Goal: Transaction & Acquisition: Purchase product/service

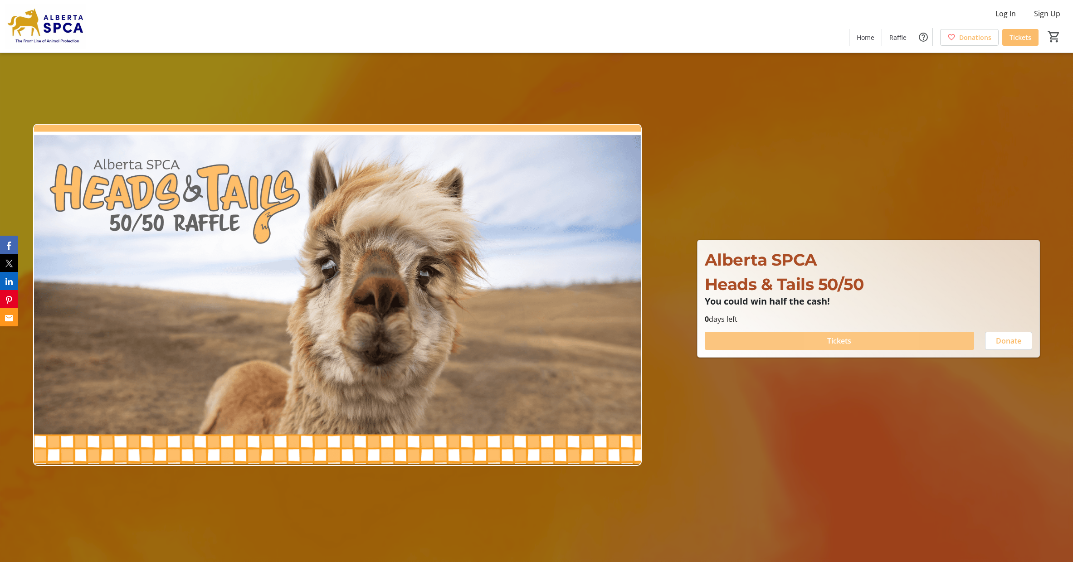
click at [831, 340] on span "Tickets" at bounding box center [839, 341] width 24 height 11
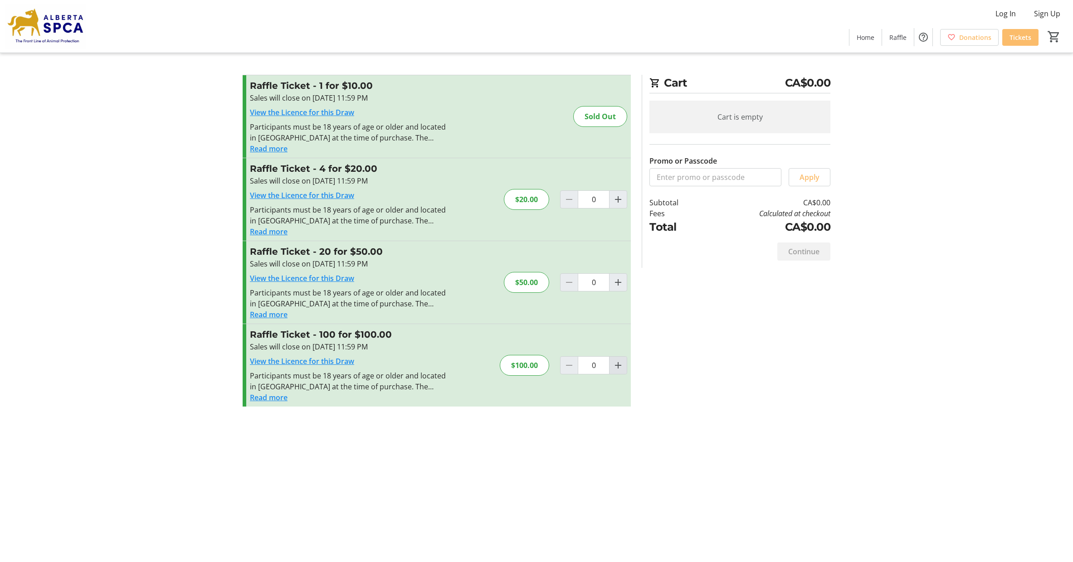
click at [620, 367] on mat-icon "Increment by one" at bounding box center [618, 365] width 11 height 11
type input "1"
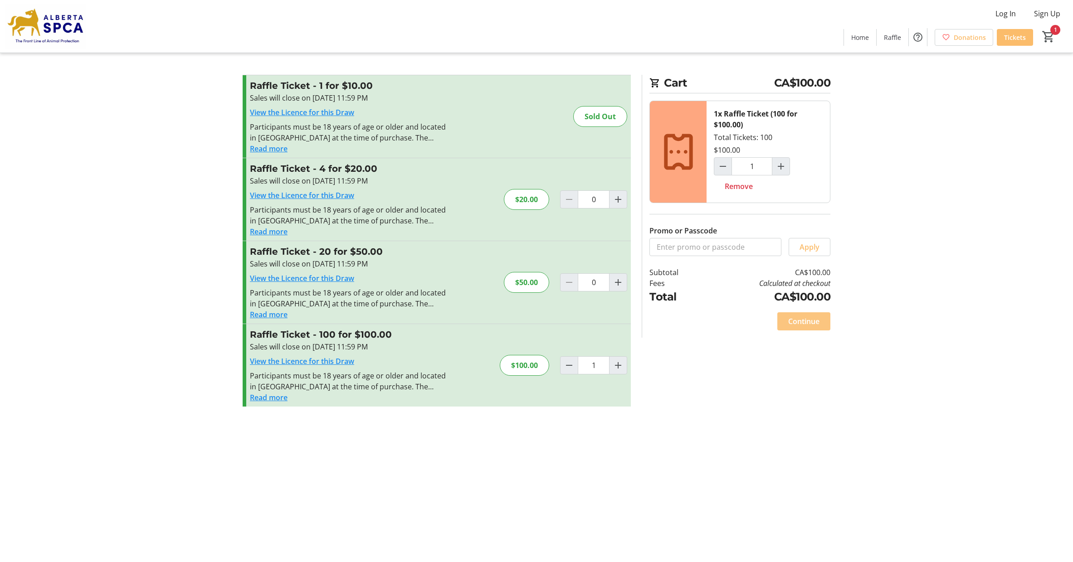
click at [800, 324] on span "Continue" at bounding box center [803, 321] width 31 height 11
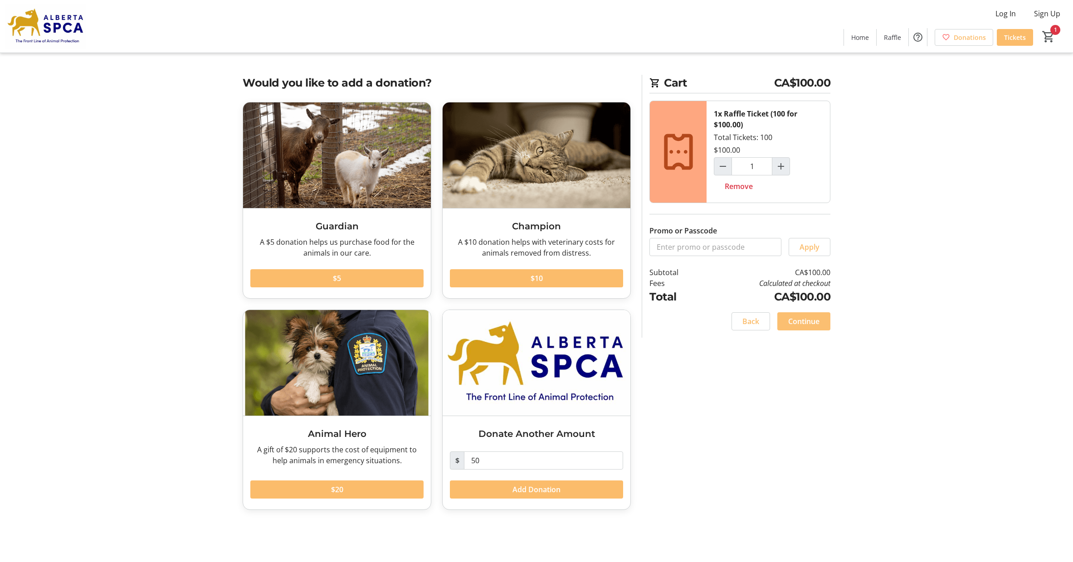
click at [800, 318] on span "Continue" at bounding box center [803, 321] width 31 height 11
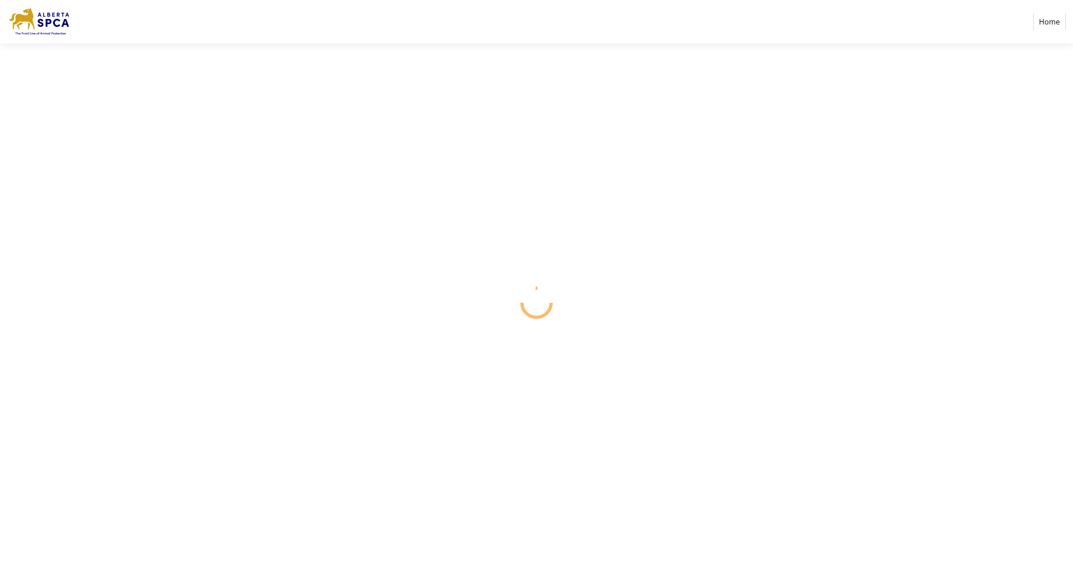
select select "CA"
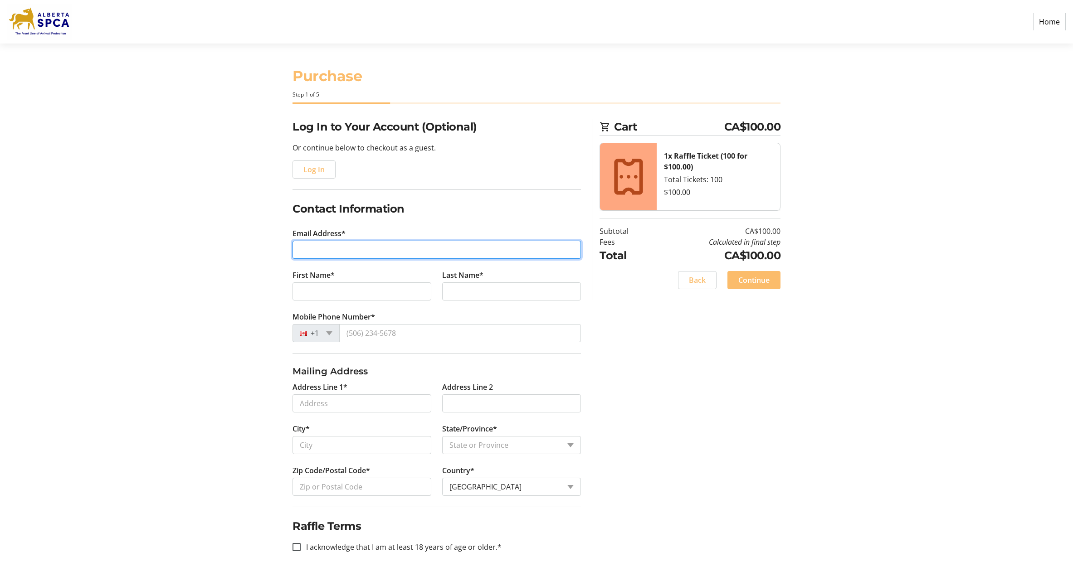
click at [398, 255] on input "Email Address*" at bounding box center [437, 250] width 288 height 18
type input "[EMAIL_ADDRESS][PERSON_NAME][DOMAIN_NAME]"
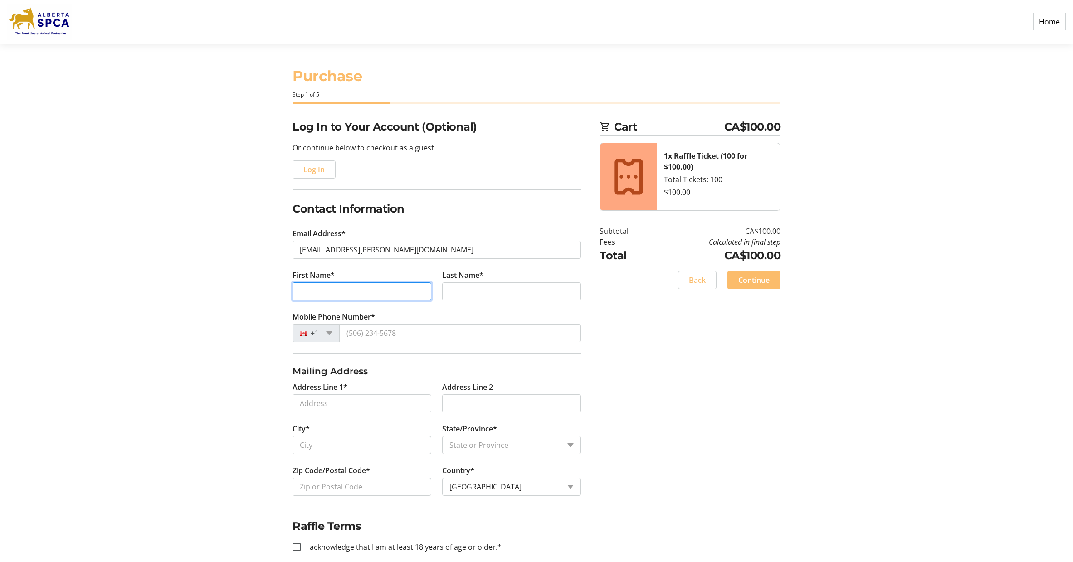
type input "[PERSON_NAME]"
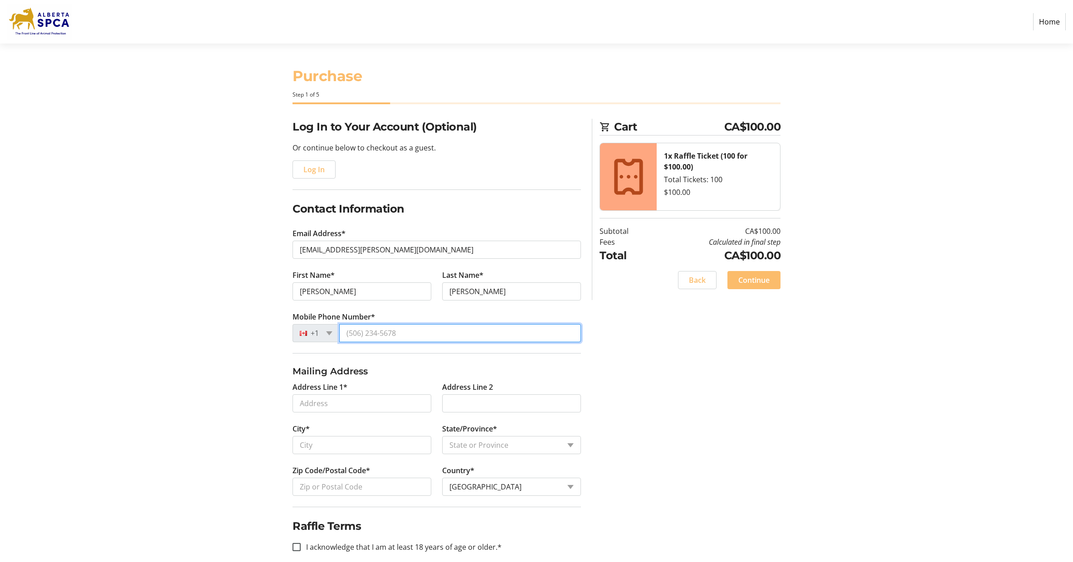
type input "[PHONE_NUMBER]"
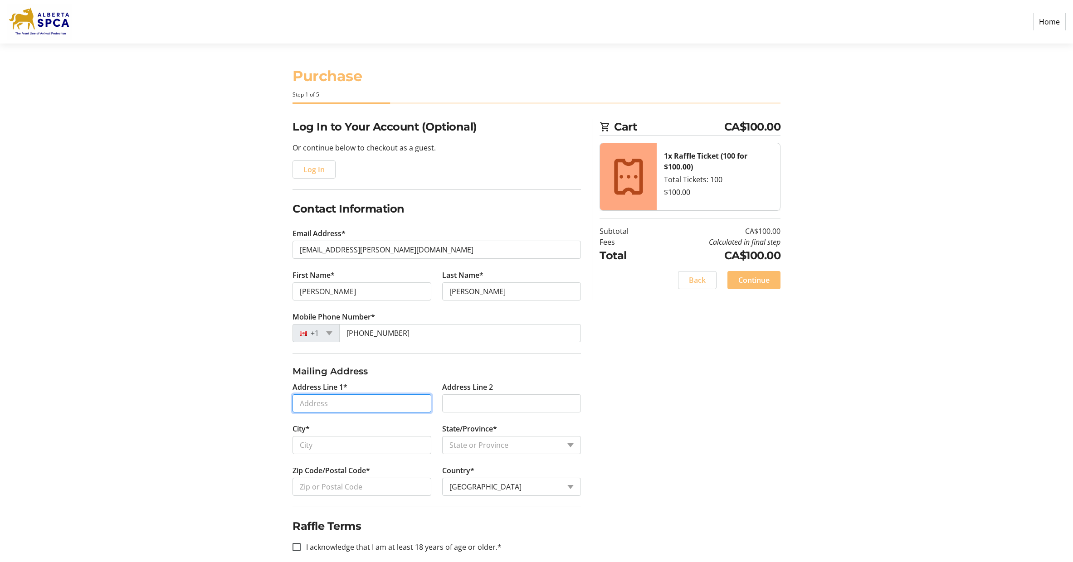
type input "[STREET_ADDRESS]"
type input "[GEOGRAPHIC_DATA]"
select select "AB"
type input "T5X 6J7"
click at [299, 543] on input "I acknowledge that I am at least 18 years of age or older.*" at bounding box center [297, 547] width 8 height 8
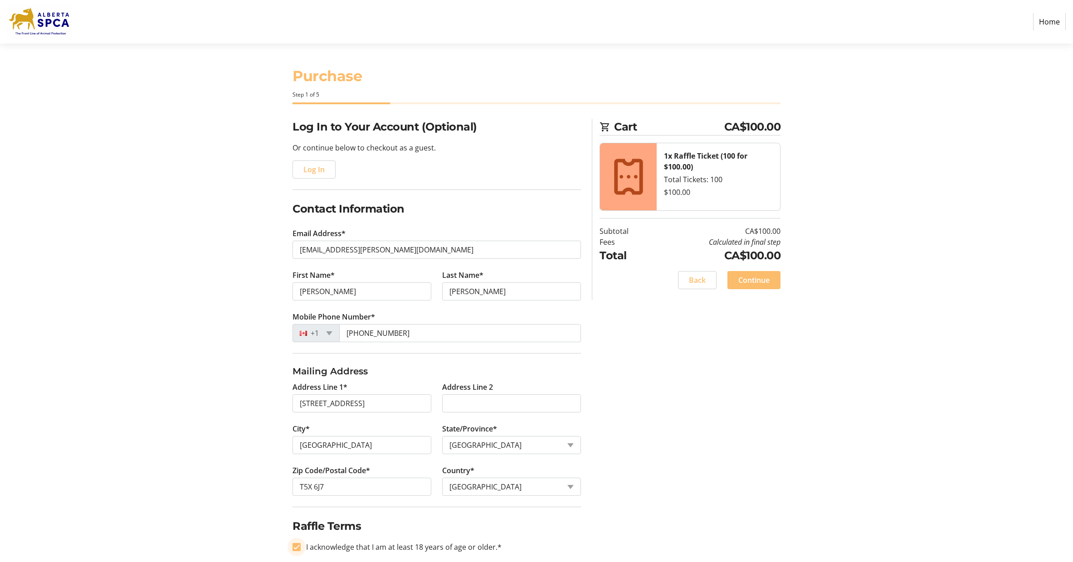
checkbox input "true"
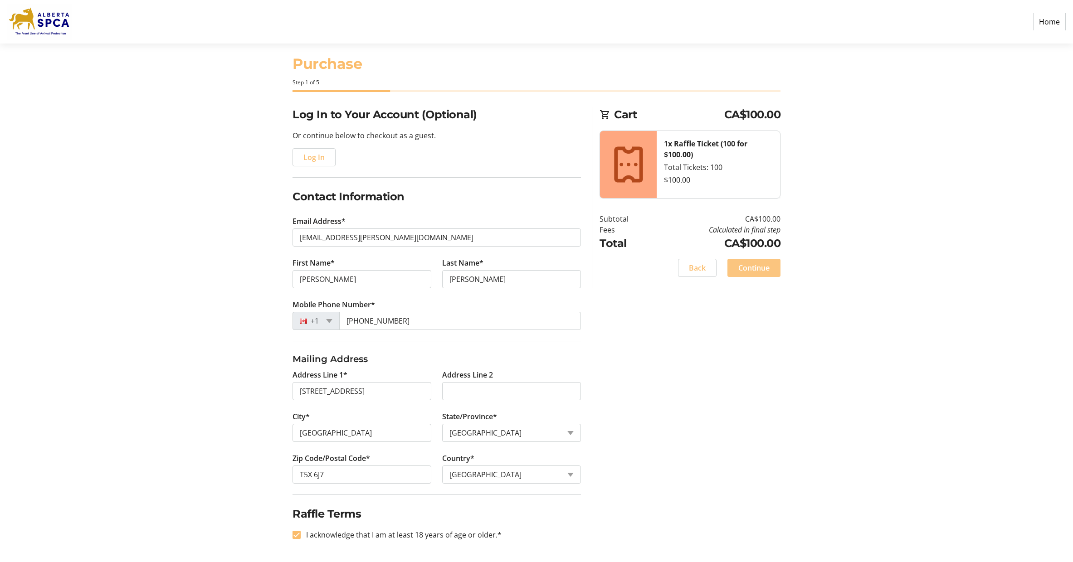
click at [757, 268] on span "Continue" at bounding box center [753, 268] width 31 height 11
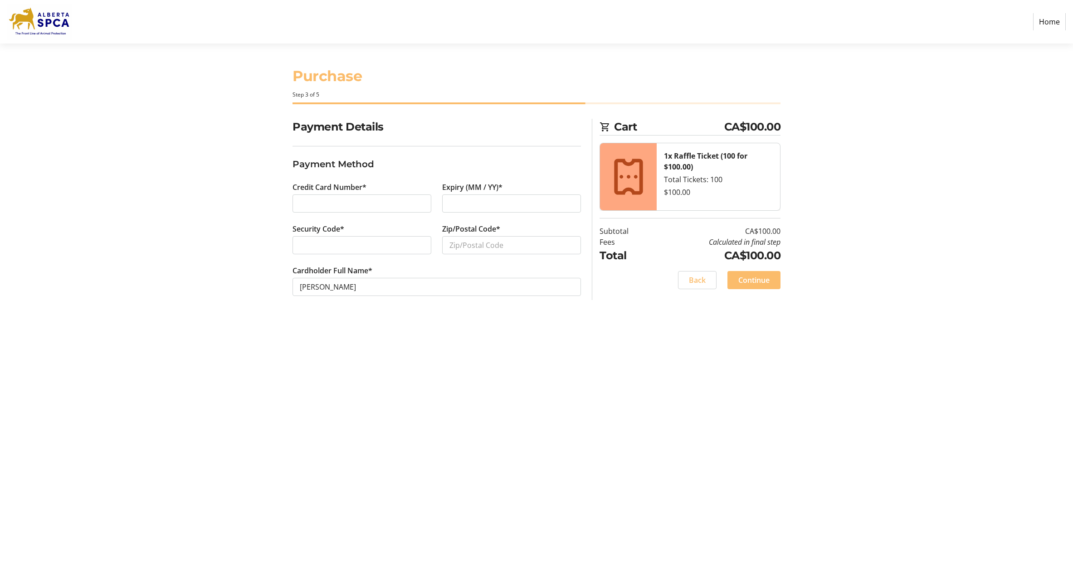
click at [447, 205] on div at bounding box center [511, 204] width 139 height 18
click at [509, 243] on input "Zip/Postal Code*" at bounding box center [511, 245] width 139 height 18
type input "T5X 6J7"
click at [742, 284] on span "Continue" at bounding box center [753, 280] width 31 height 11
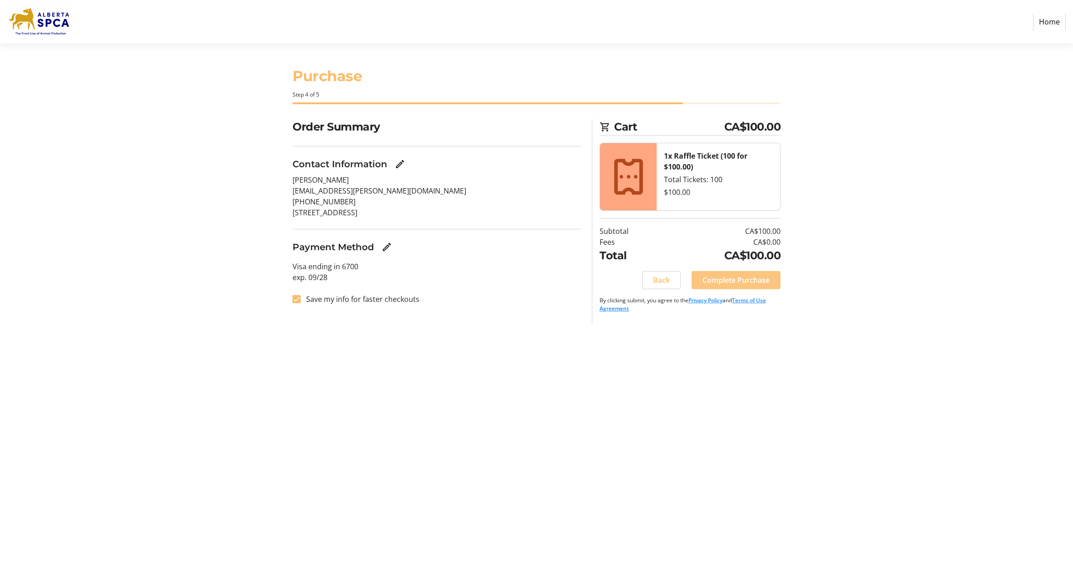
click at [724, 282] on span "Complete Purchase" at bounding box center [736, 280] width 67 height 11
